Goal: Navigation & Orientation: Find specific page/section

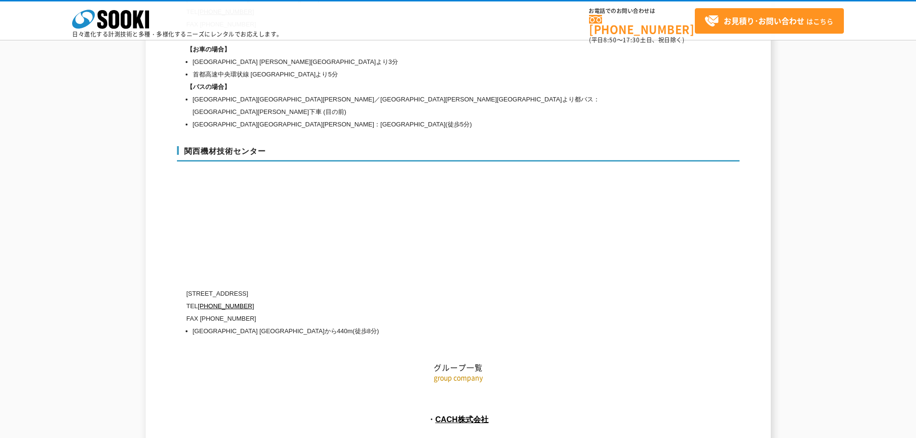
scroll to position [4321, 0]
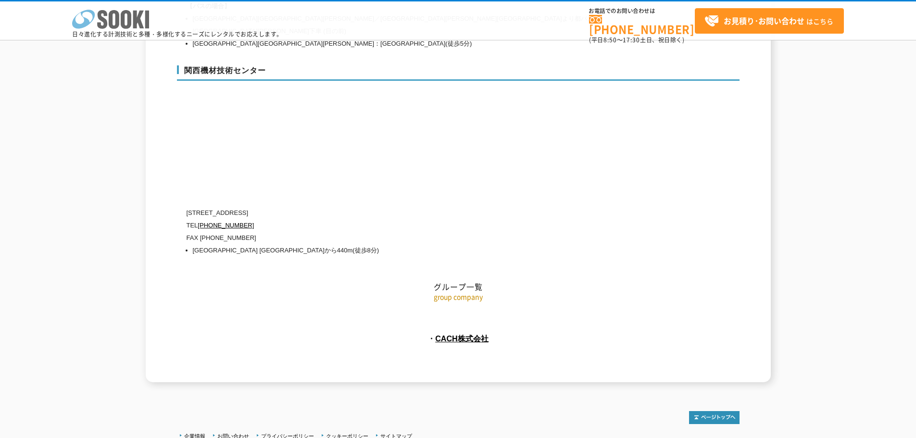
click at [127, 24] on icon at bounding box center [126, 19] width 11 height 19
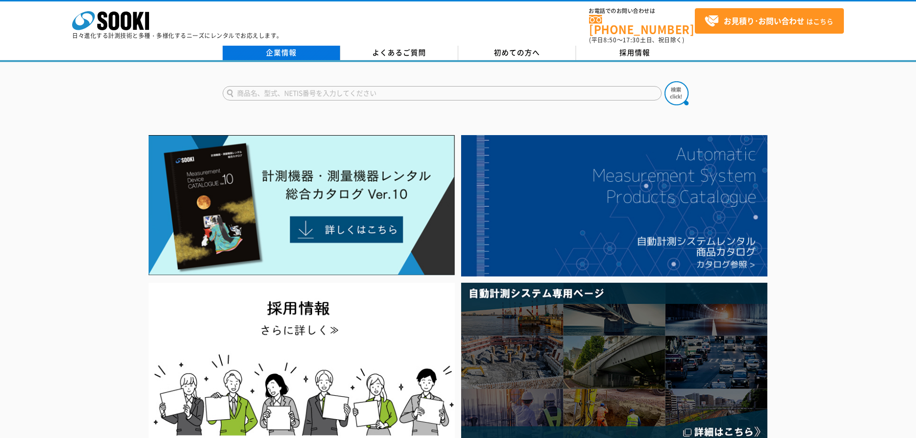
click at [296, 46] on link "企業情報" at bounding box center [282, 53] width 118 height 14
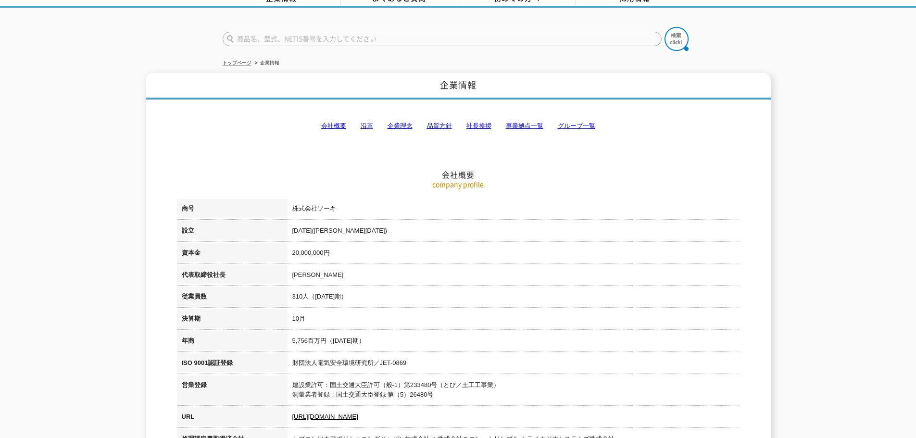
scroll to position [48, 0]
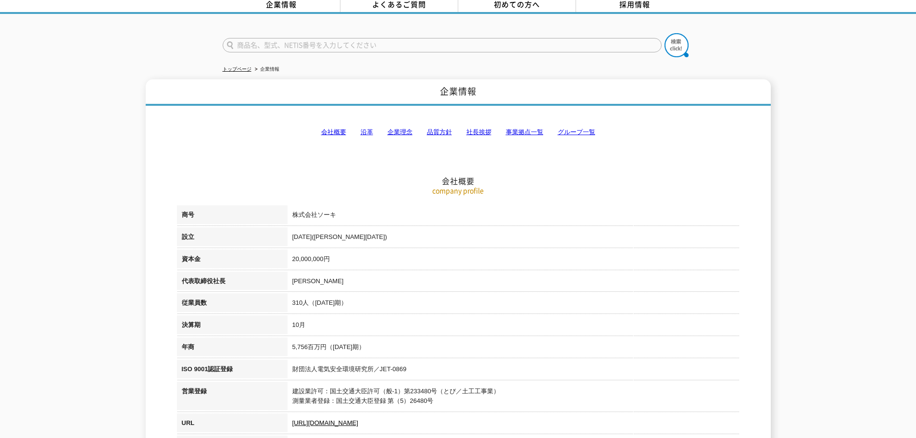
drag, startPoint x: 363, startPoint y: 125, endPoint x: 371, endPoint y: 125, distance: 8.7
click at [363, 128] on link "沿革" at bounding box center [367, 131] width 13 height 7
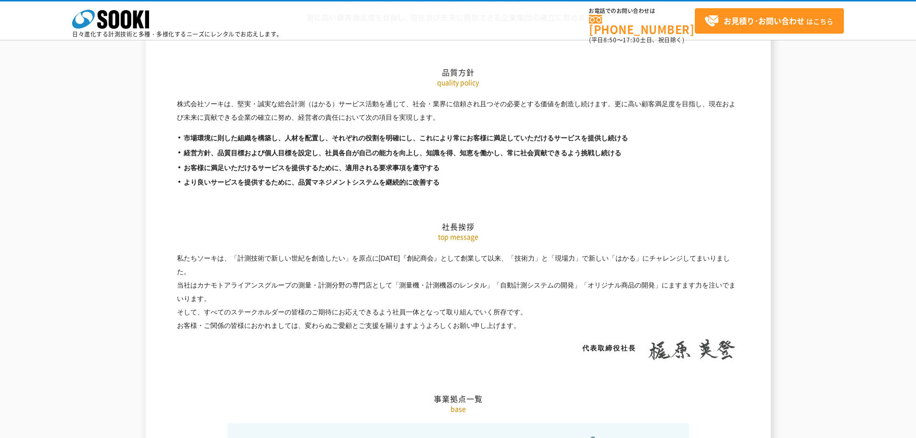
scroll to position [1613, 0]
